Goal: Task Accomplishment & Management: Complete application form

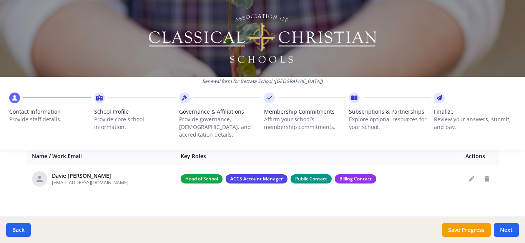
scroll to position [307, 0]
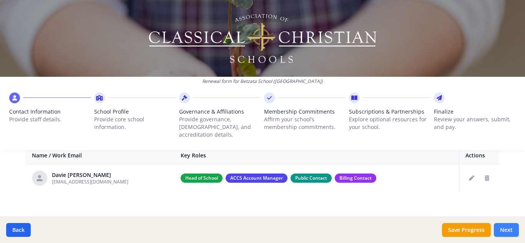
click at [503, 231] on button "Next" at bounding box center [506, 230] width 25 height 14
type input "(628) 133-1736 x 511"
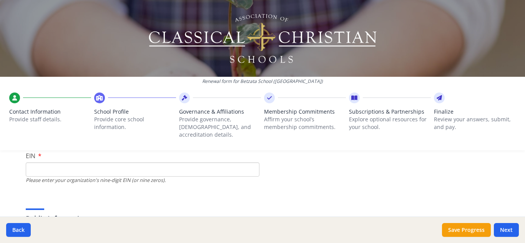
scroll to position [77, 0]
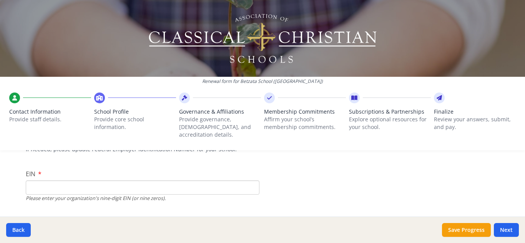
click at [124, 181] on input "EIN" at bounding box center [143, 188] width 234 height 14
type input "000000000"
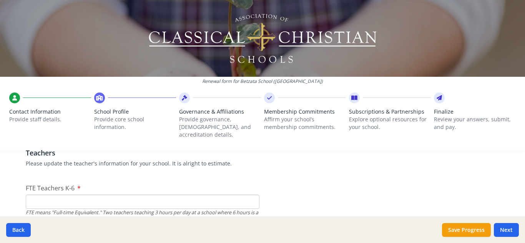
scroll to position [499, 0]
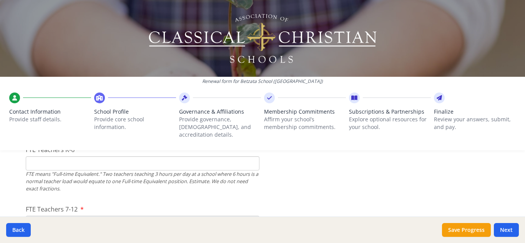
click at [186, 156] on input "FTE Teachers K-6" at bounding box center [143, 163] width 234 height 14
type input "0"
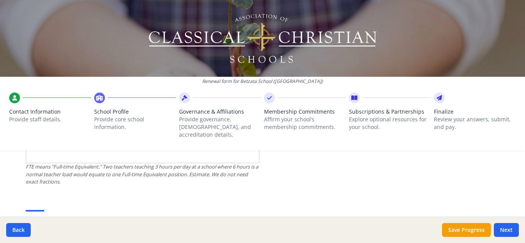
scroll to position [538, 0]
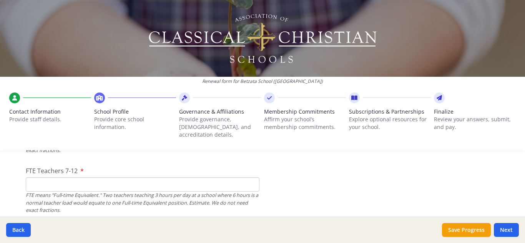
click at [200, 178] on input "FTE Teachers 7-12" at bounding box center [143, 185] width 234 height 14
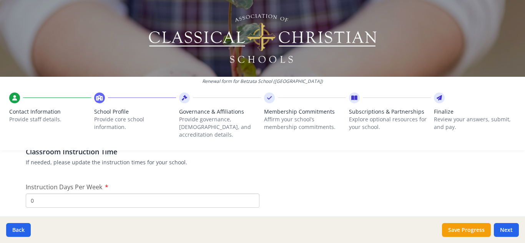
scroll to position [653, 0]
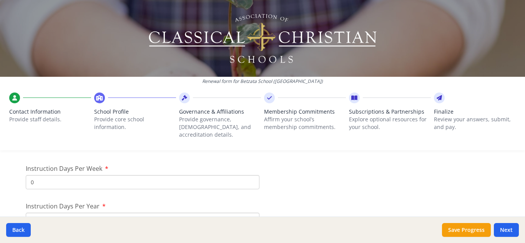
type input "34"
click at [144, 177] on input "0" at bounding box center [143, 182] width 234 height 14
type input "5"
drag, startPoint x: 56, startPoint y: 169, endPoint x: 8, endPoint y: 178, distance: 48.4
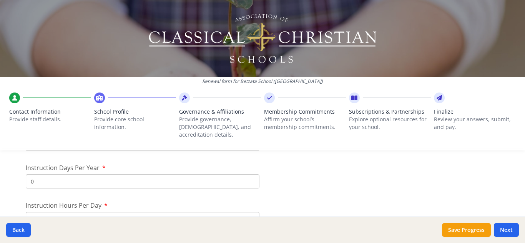
click at [8, 178] on div "Renewal form for Betzata School (Indonesia) Contact Information Provide staff d…" at bounding box center [262, 121] width 525 height 243
click at [35, 174] on input "0" at bounding box center [143, 181] width 234 height 14
click at [248, 174] on input "1" at bounding box center [143, 181] width 234 height 14
click at [248, 176] on input "0" at bounding box center [143, 181] width 234 height 14
drag, startPoint x: 56, startPoint y: 183, endPoint x: 0, endPoint y: 183, distance: 56.1
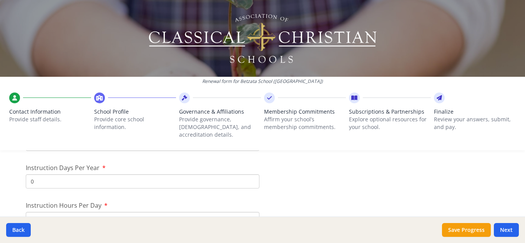
click at [0, 183] on div "Renewal form for Betzata School (Indonesia) Contact Information Provide staff d…" at bounding box center [262, 121] width 525 height 243
click at [39, 174] on input "0" at bounding box center [143, 181] width 234 height 14
click at [66, 212] on input "7" at bounding box center [143, 219] width 234 height 14
click at [78, 201] on span "Instruction Hours Per Day" at bounding box center [64, 205] width 76 height 8
click at [78, 212] on input "7" at bounding box center [143, 219] width 234 height 14
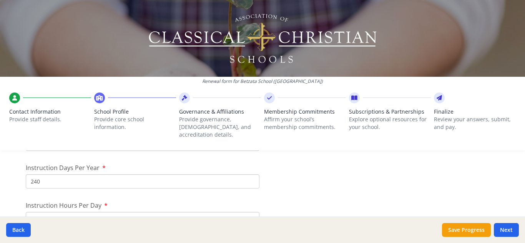
drag, startPoint x: 31, startPoint y: 174, endPoint x: 59, endPoint y: 178, distance: 27.9
click at [59, 178] on input "240" at bounding box center [143, 181] width 234 height 14
click at [69, 174] on input "240" at bounding box center [143, 181] width 234 height 14
type input "200"
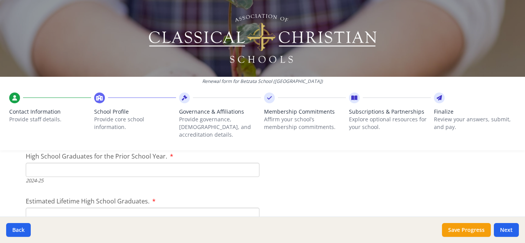
scroll to position [1114, 0]
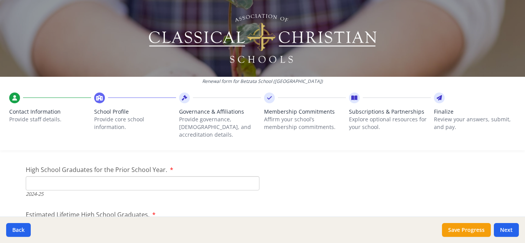
click at [216, 178] on input "High School Graduates for the Prior School Year." at bounding box center [143, 183] width 234 height 14
type input "33"
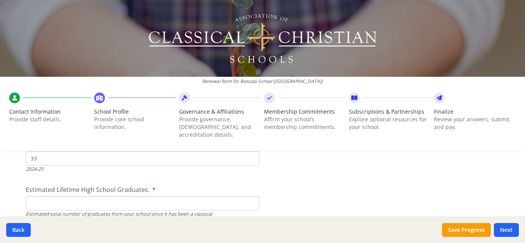
scroll to position [1153, 0]
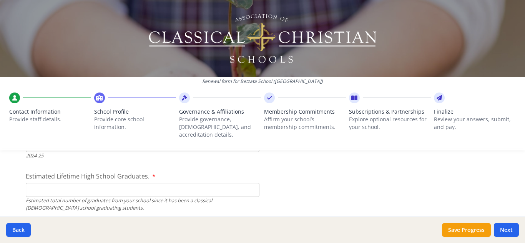
click at [178, 183] on input "Estimated Lifetime High School Graduates." at bounding box center [143, 190] width 234 height 14
type input "62"
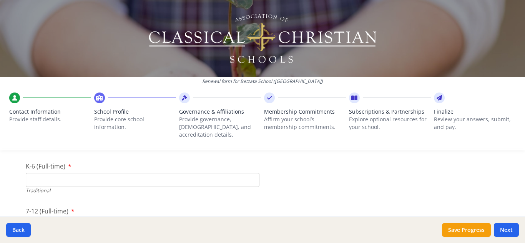
scroll to position [1614, 0]
click at [132, 166] on input "Pre-K" at bounding box center [143, 173] width 234 height 14
type input "0"
click at [136, 212] on input "K-6 (Full-time)" at bounding box center [143, 218] width 234 height 14
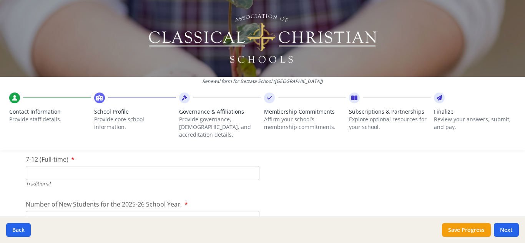
scroll to position [1691, 0]
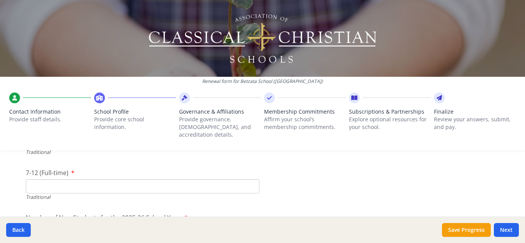
type input "0"
click at [134, 184] on input "7-12 (Full-time)" at bounding box center [143, 186] width 234 height 14
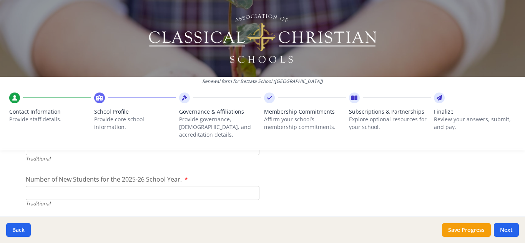
type input "293"
click at [127, 188] on input "Number of New Students for the 2025-26 School Year." at bounding box center [143, 193] width 234 height 14
type input "0"
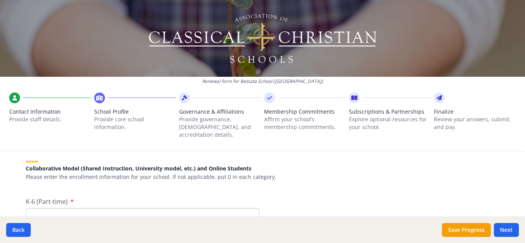
scroll to position [1806, 0]
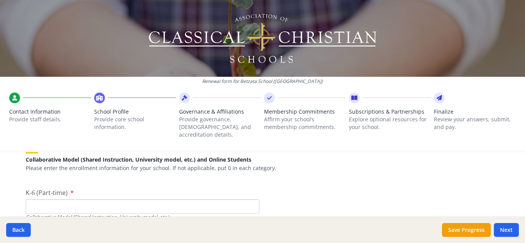
click at [159, 199] on input "K-6 (Part-time)" at bounding box center [143, 206] width 234 height 14
type input "0"
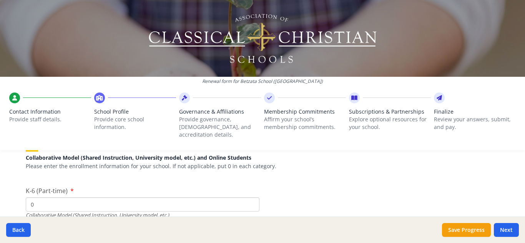
scroll to position [1844, 0]
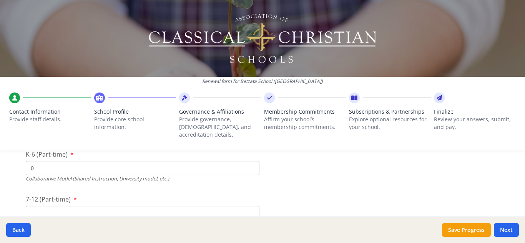
click at [192, 206] on input "7-12 (Part-time)" at bounding box center [143, 213] width 234 height 14
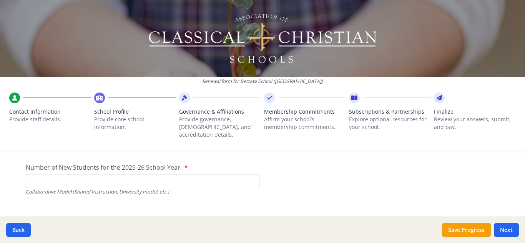
type input "0"
click at [178, 8] on input "Number of New Students for the 2025-26 School Year." at bounding box center [143, 1] width 234 height 14
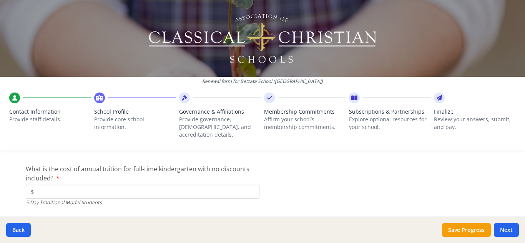
scroll to position [2036, 0]
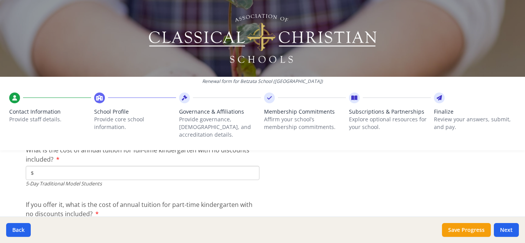
type input "0"
click at [126, 166] on input "$" at bounding box center [143, 173] width 234 height 14
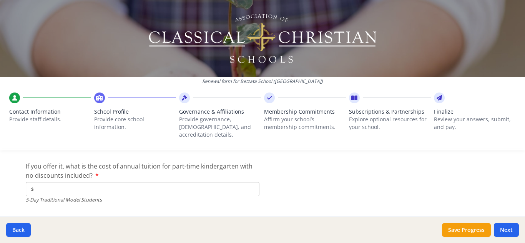
type input "$0"
click at [151, 182] on input "$" at bounding box center [143, 189] width 234 height 14
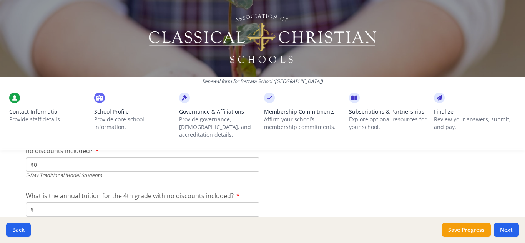
scroll to position [2113, 0]
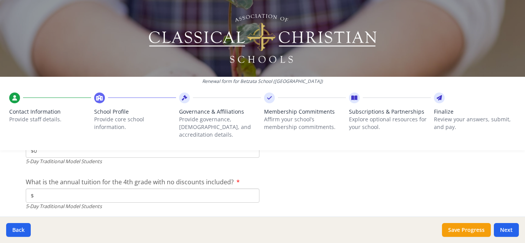
type input "$0"
click at [207, 189] on input "$" at bounding box center [143, 196] width 234 height 14
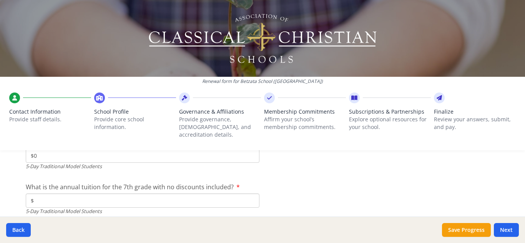
scroll to position [2190, 0]
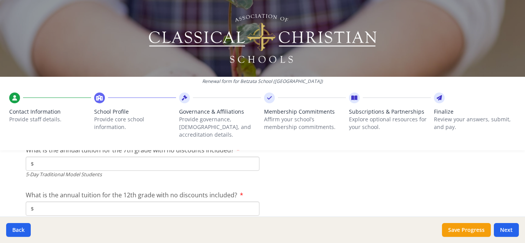
type input "$0"
click at [188, 160] on input "$" at bounding box center [143, 164] width 234 height 14
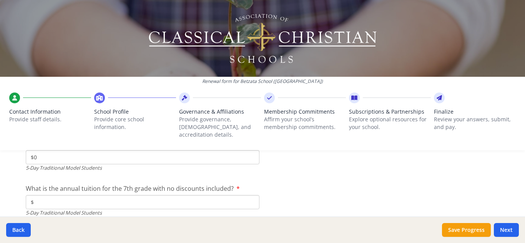
click at [194, 195] on input "$" at bounding box center [143, 202] width 234 height 14
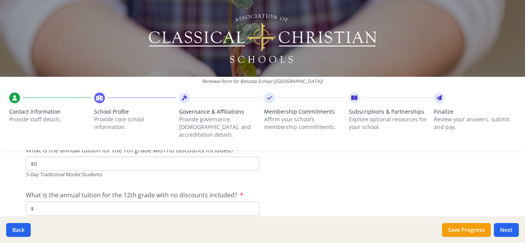
type input "$0"
click at [203, 204] on input "$" at bounding box center [143, 209] width 234 height 14
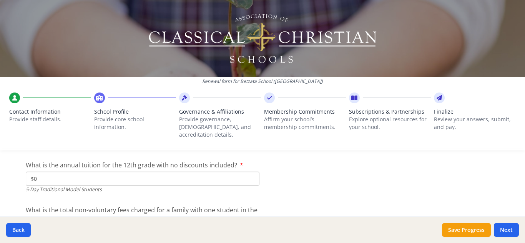
scroll to position [2267, 0]
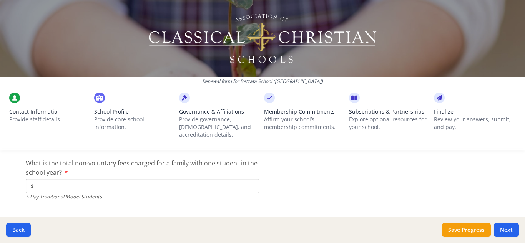
type input "$0"
click at [206, 180] on input "$" at bounding box center [143, 186] width 234 height 14
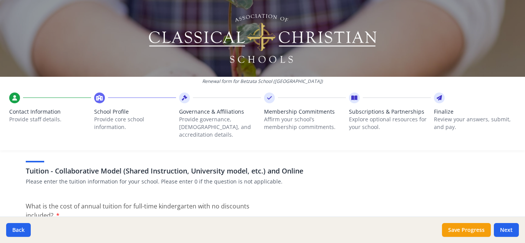
scroll to position [2344, 0]
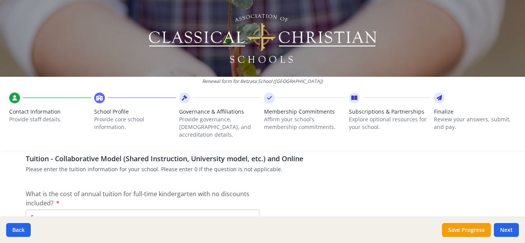
type input "$0"
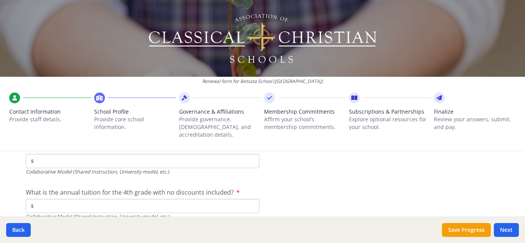
scroll to position [2459, 0]
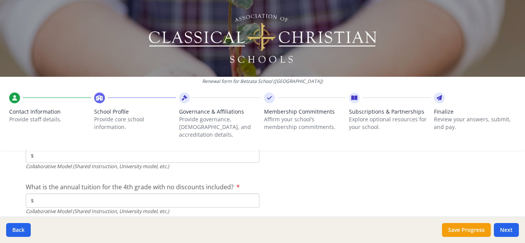
type input "$0"
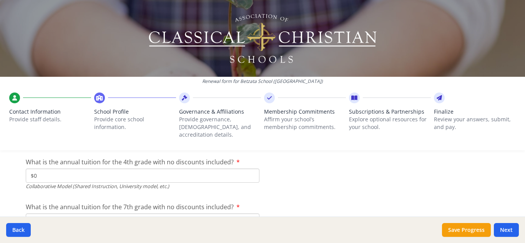
scroll to position [2497, 0]
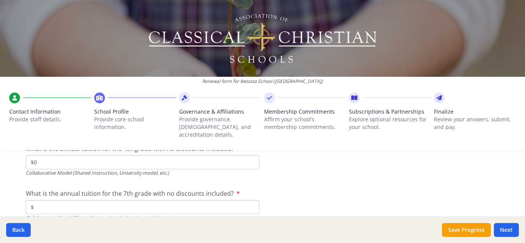
type input "$0"
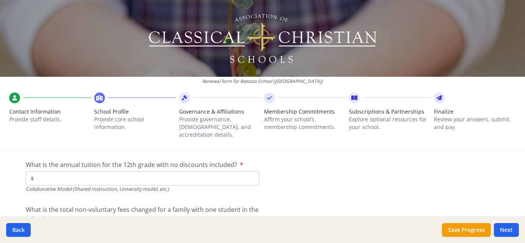
scroll to position [2574, 0]
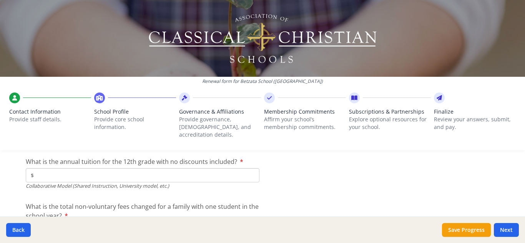
type input "$0"
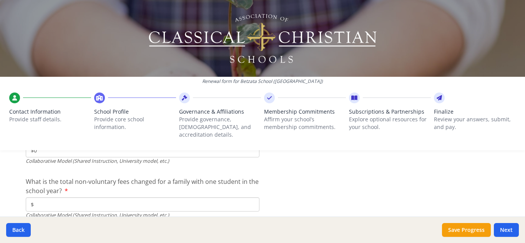
scroll to position [2613, 0]
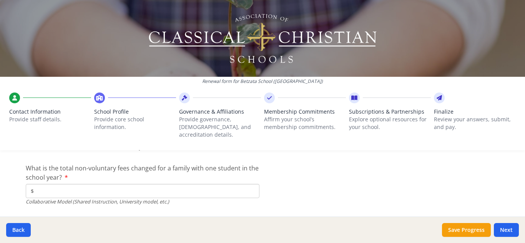
type input "$0"
click at [129, 184] on input "$" at bounding box center [143, 191] width 234 height 14
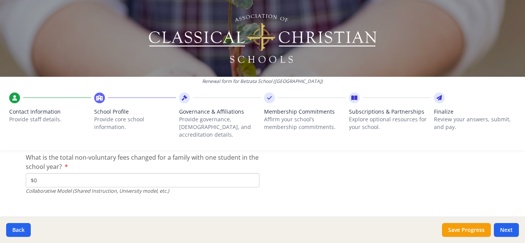
scroll to position [2627, 0]
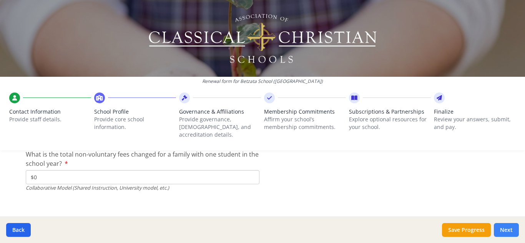
type input "$0"
click at [507, 227] on button "Next" at bounding box center [506, 230] width 25 height 14
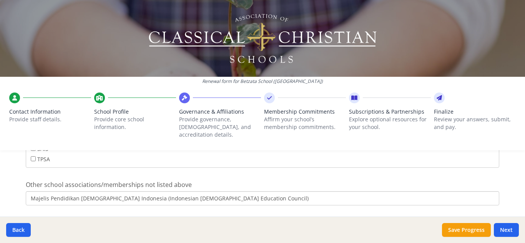
scroll to position [563, 0]
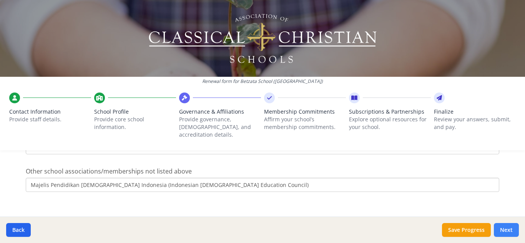
click at [502, 235] on button "Next" at bounding box center [506, 230] width 25 height 14
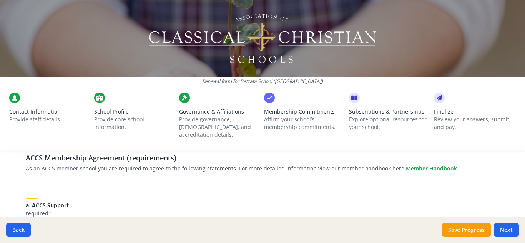
scroll to position [77, 0]
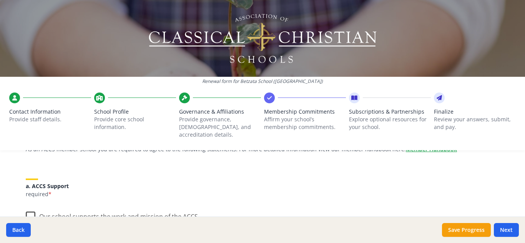
click at [26, 210] on label "Our school supports the work and mission of the ACCS." at bounding box center [113, 215] width 174 height 17
click at [0, 0] on input "Our school supports the work and mission of the ACCS." at bounding box center [0, 0] width 0 height 0
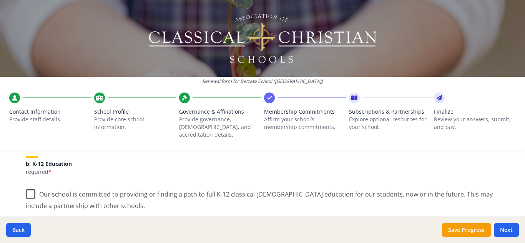
scroll to position [154, 0]
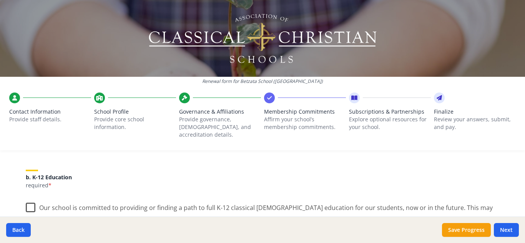
click at [26, 201] on label "Our school is committed to providing or finding a path to full K-12 classical C…" at bounding box center [262, 211] width 473 height 26
click at [0, 0] on input "Our school is committed to providing or finding a path to full K-12 classical C…" at bounding box center [0, 0] width 0 height 0
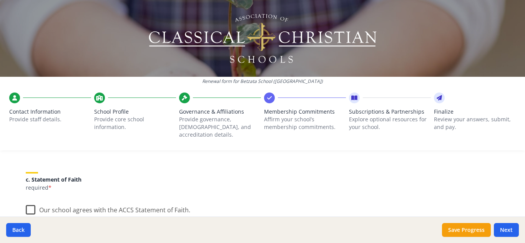
scroll to position [231, 0]
click at [28, 201] on label "Our school agrees with the ACCS Statement of Faith." at bounding box center [108, 207] width 164 height 17
click at [0, 0] on input "Our school agrees with the ACCS Statement of Faith." at bounding box center [0, 0] width 0 height 0
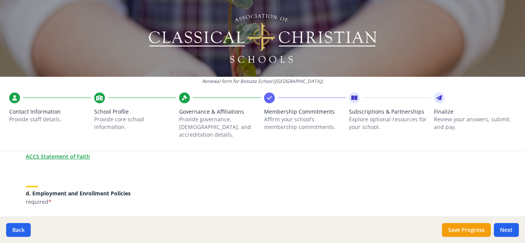
scroll to position [346, 0]
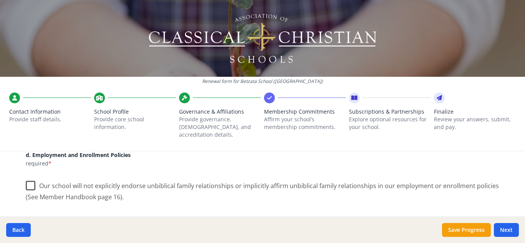
click at [29, 177] on label "Our school will not explicitly endorse unbiblical family relationships or impli…" at bounding box center [262, 189] width 473 height 26
click at [0, 0] on input "Our school will not explicitly endorse unbiblical family relationships or impli…" at bounding box center [0, 0] width 0 height 0
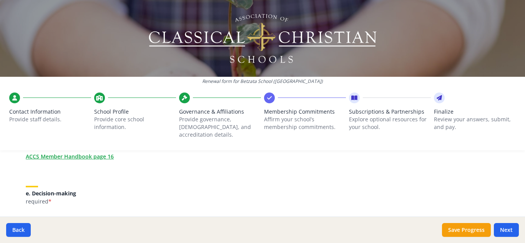
scroll to position [423, 0]
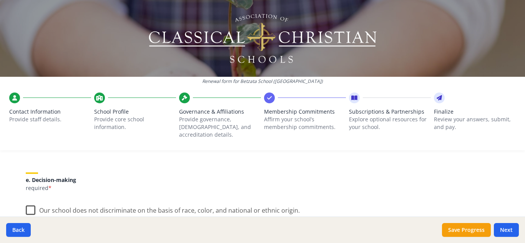
click at [28, 203] on label "Our school does not discriminate on the basis of race, color, and national or e…" at bounding box center [163, 209] width 274 height 17
click at [0, 0] on input "Our school does not discriminate on the basis of race, color, and national or e…" at bounding box center [0, 0] width 0 height 0
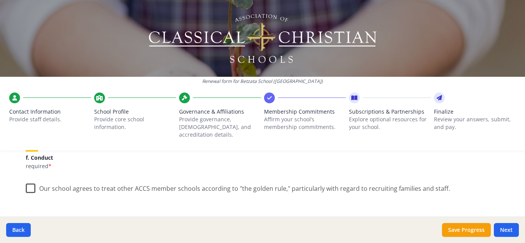
scroll to position [499, 0]
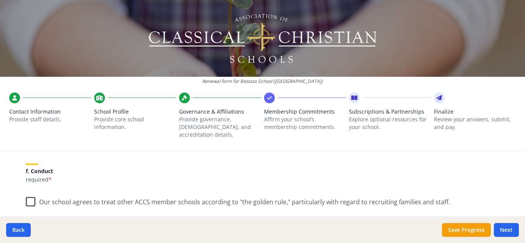
click at [28, 192] on label "Our school agrees to treat other ACCS member schools according to "the golden r…" at bounding box center [238, 200] width 424 height 17
click at [0, 0] on input "Our school agrees to treat other ACCS member schools according to "the golden r…" at bounding box center [0, 0] width 0 height 0
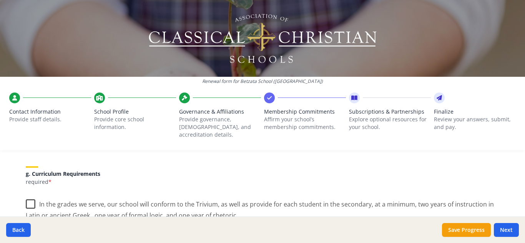
scroll to position [576, 0]
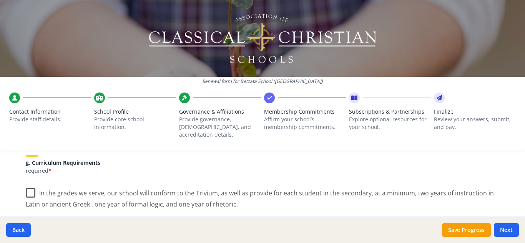
click at [28, 183] on label "In the grades we serve, our school will conform to the Trivium, as well as prov…" at bounding box center [262, 196] width 473 height 26
click at [0, 0] on input "In the grades we serve, our school will conform to the Trivium, as well as prov…" at bounding box center [0, 0] width 0 height 0
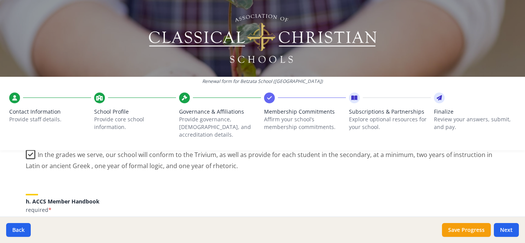
scroll to position [653, 0]
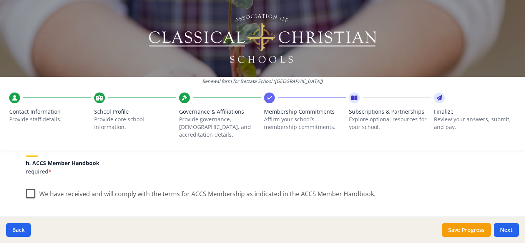
click at [28, 186] on label "We have received and will comply with the terms for ACCS Membership as indicate…" at bounding box center [201, 192] width 350 height 17
click at [0, 0] on input "We have received and will comply with the terms for ACCS Membership as indicate…" at bounding box center [0, 0] width 0 height 0
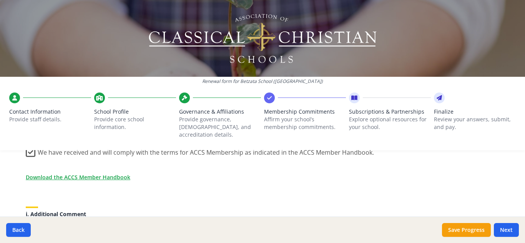
scroll to position [692, 0]
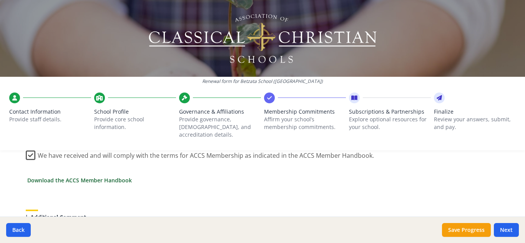
click at [116, 176] on link "Download the ACCS Member Handbook" at bounding box center [79, 180] width 105 height 8
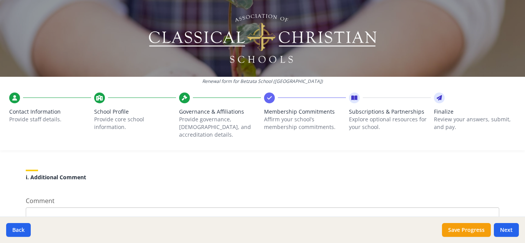
scroll to position [775, 0]
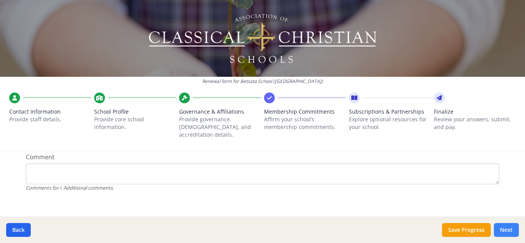
click at [507, 227] on button "Next" at bounding box center [506, 230] width 25 height 14
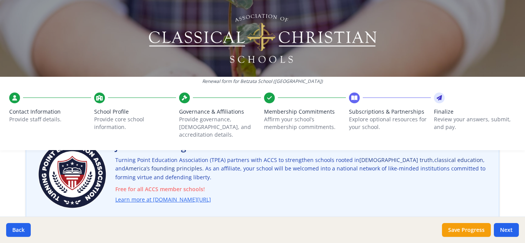
scroll to position [77, 0]
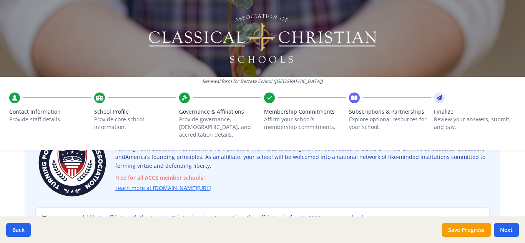
click at [42, 216] on input "Yes, we would like to affiliate with the Turning Point Education Association. T…" at bounding box center [44, 218] width 5 height 5
checkbox input "true"
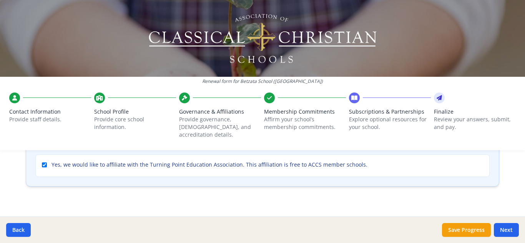
scroll to position [131, 0]
click at [504, 227] on button "Next" at bounding box center [506, 230] width 25 height 14
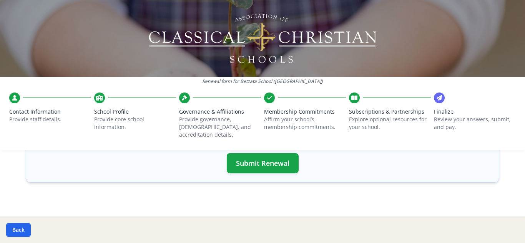
scroll to position [223, 0]
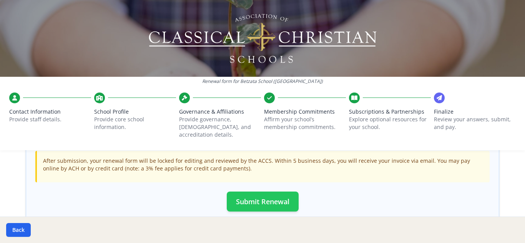
click at [259, 193] on button "Submit Renewal" at bounding box center [263, 202] width 72 height 20
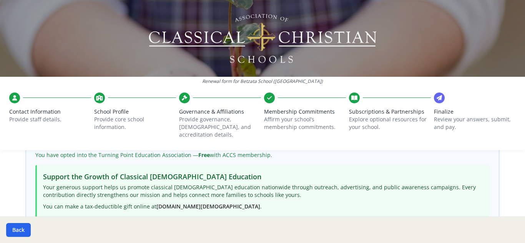
scroll to position [0, 0]
